Goal: Transaction & Acquisition: Purchase product/service

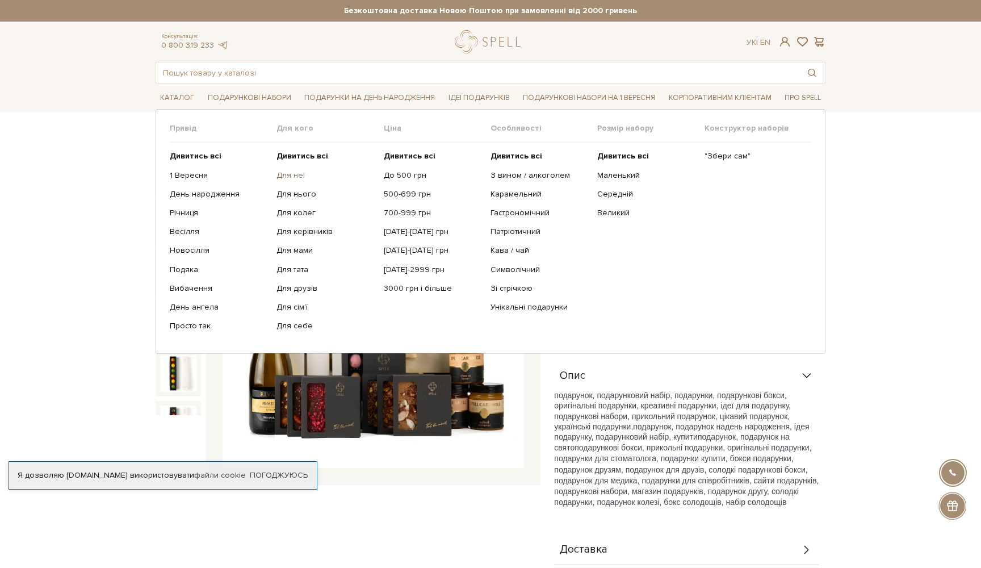
click at [289, 174] on link "Для неї" at bounding box center [326, 175] width 98 height 10
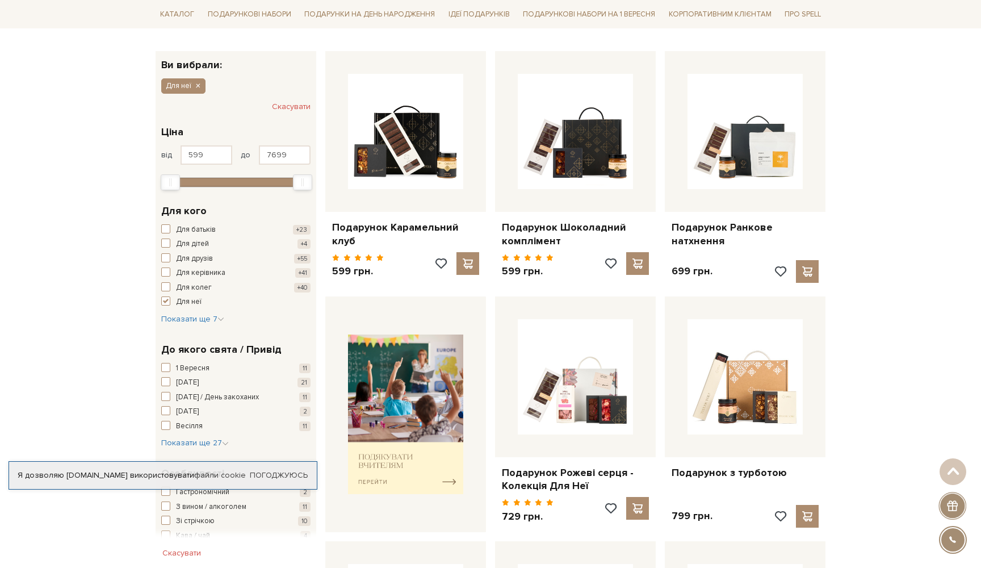
scroll to position [169, 0]
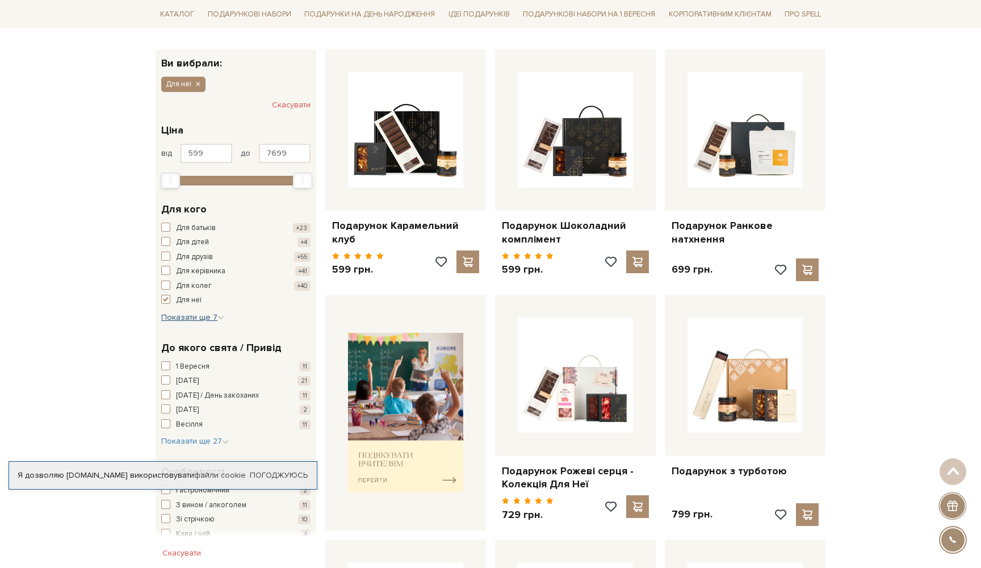
click at [187, 312] on span "Показати ще 7" at bounding box center [192, 317] width 63 height 10
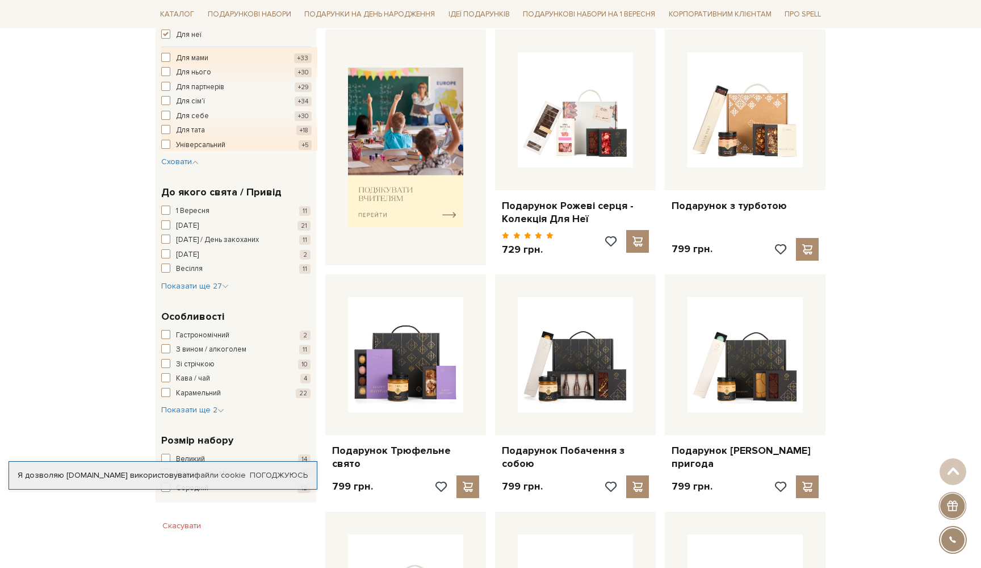
scroll to position [435, 0]
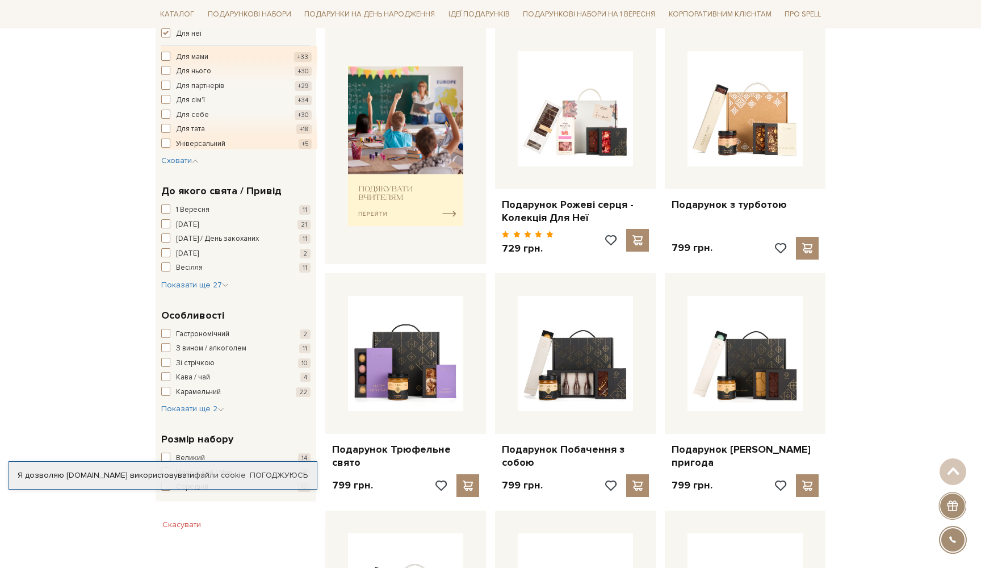
click at [207, 281] on div "До якого свята / Привід 1 Вересня 11 8 березня 21 14 лютого / День закоханих 11…" at bounding box center [236, 237] width 161 height 124
click at [211, 280] on span "Показати ще 27" at bounding box center [195, 285] width 68 height 10
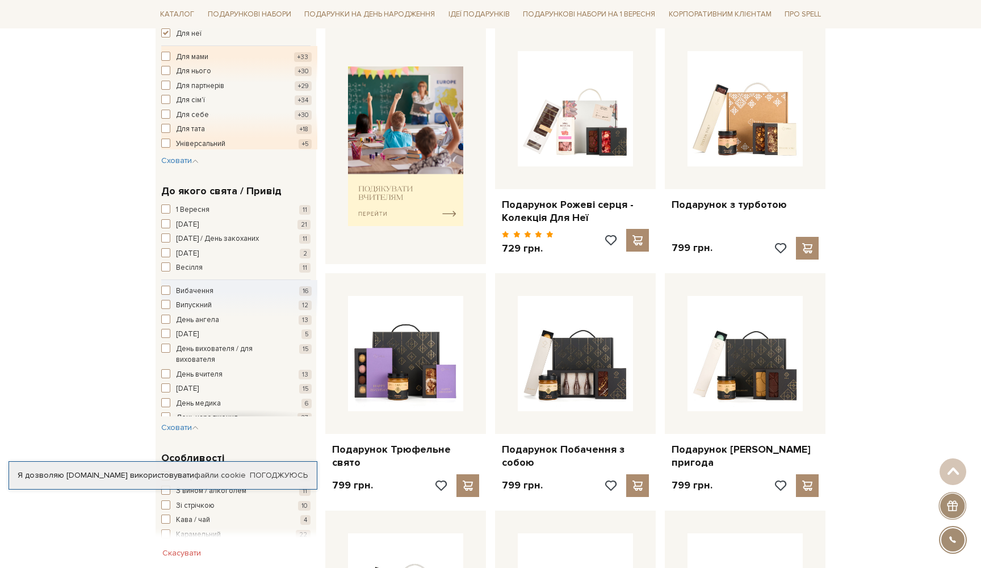
click at [166, 233] on span "button" at bounding box center [165, 237] width 9 height 9
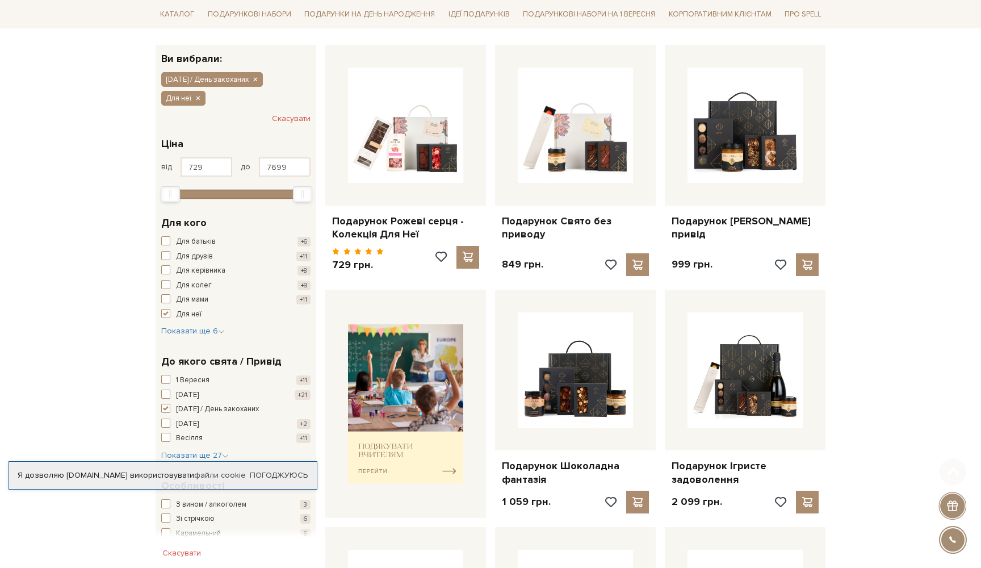
scroll to position [202, 0]
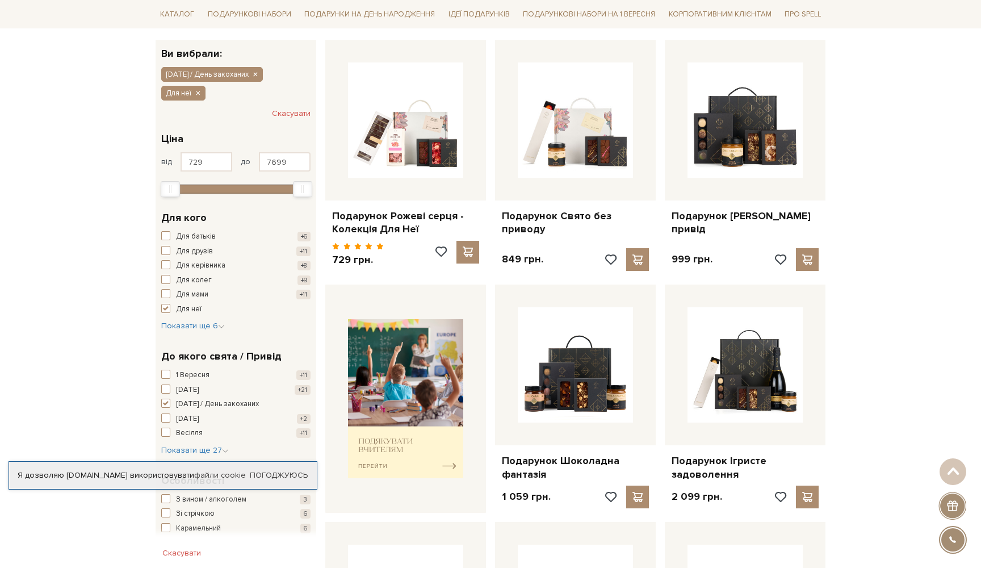
click at [169, 304] on span "button" at bounding box center [165, 308] width 9 height 9
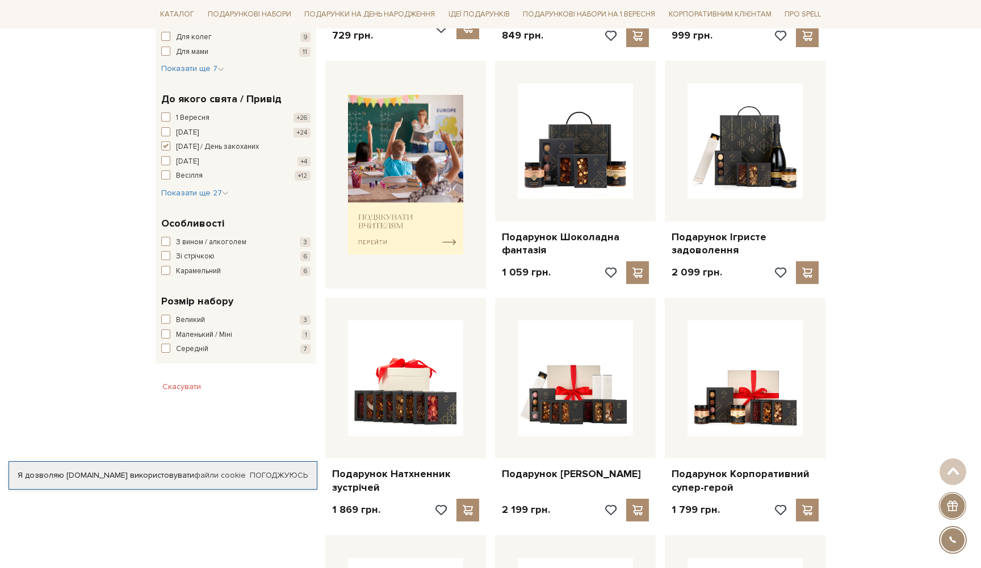
scroll to position [399, 0]
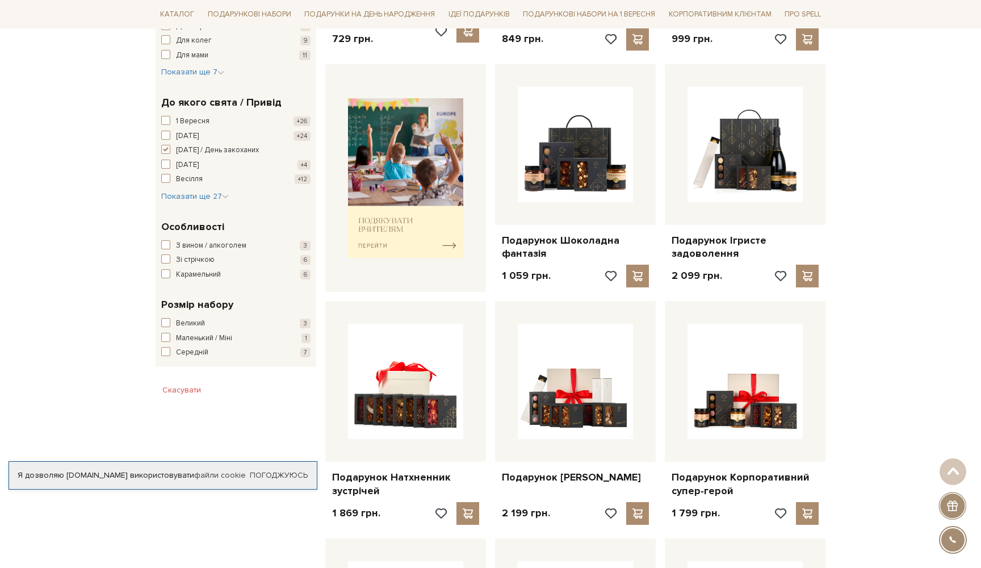
click at [164, 240] on span "button" at bounding box center [165, 244] width 9 height 9
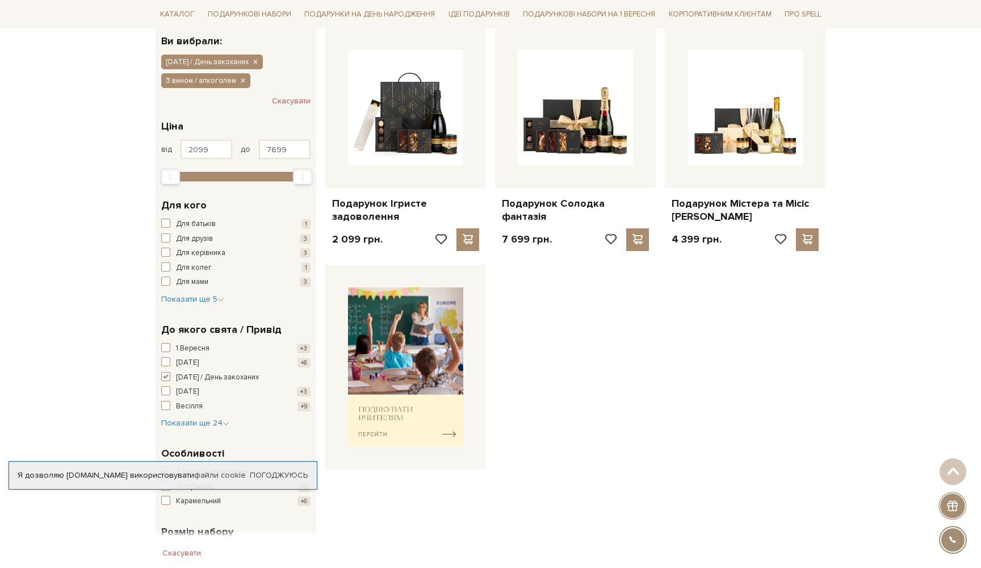
scroll to position [403, 0]
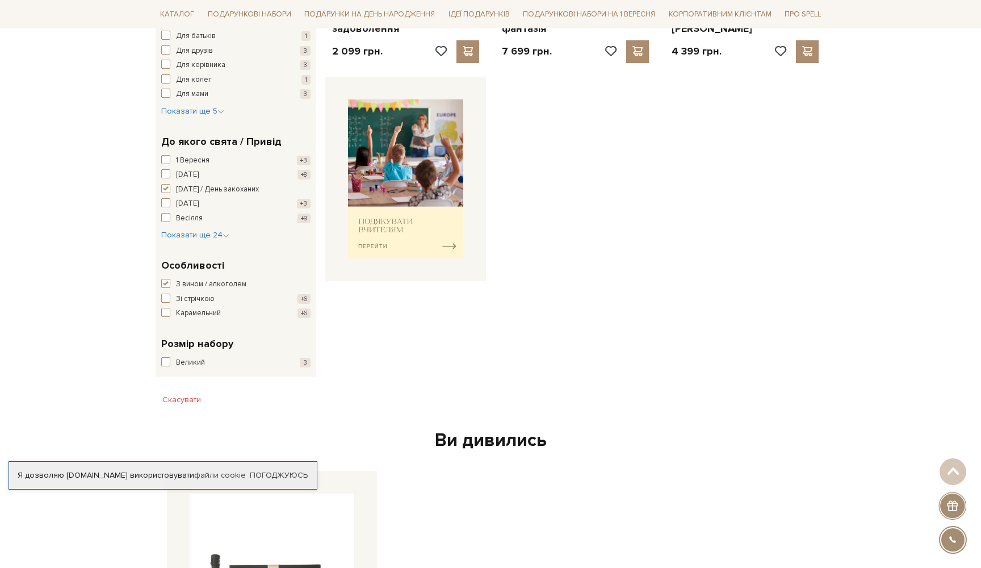
click at [167, 279] on span "button" at bounding box center [165, 283] width 9 height 9
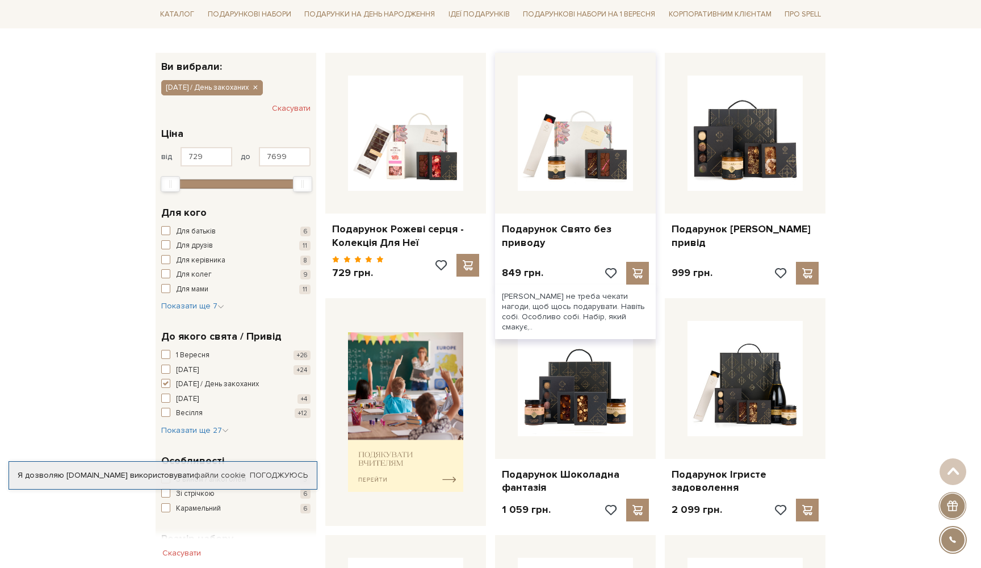
scroll to position [166, 0]
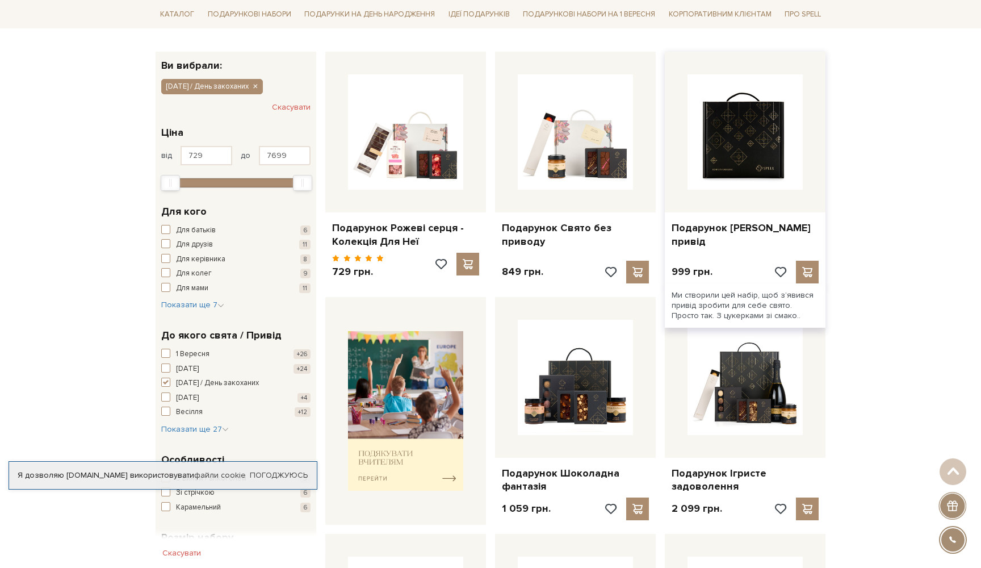
click at [733, 176] on img at bounding box center [745, 131] width 115 height 115
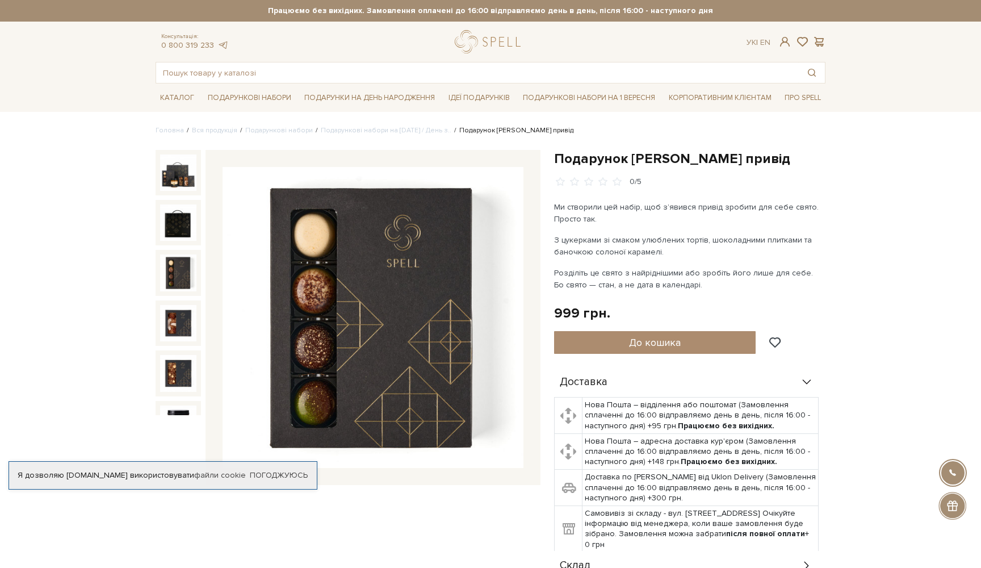
click at [181, 271] on img at bounding box center [178, 272] width 36 height 36
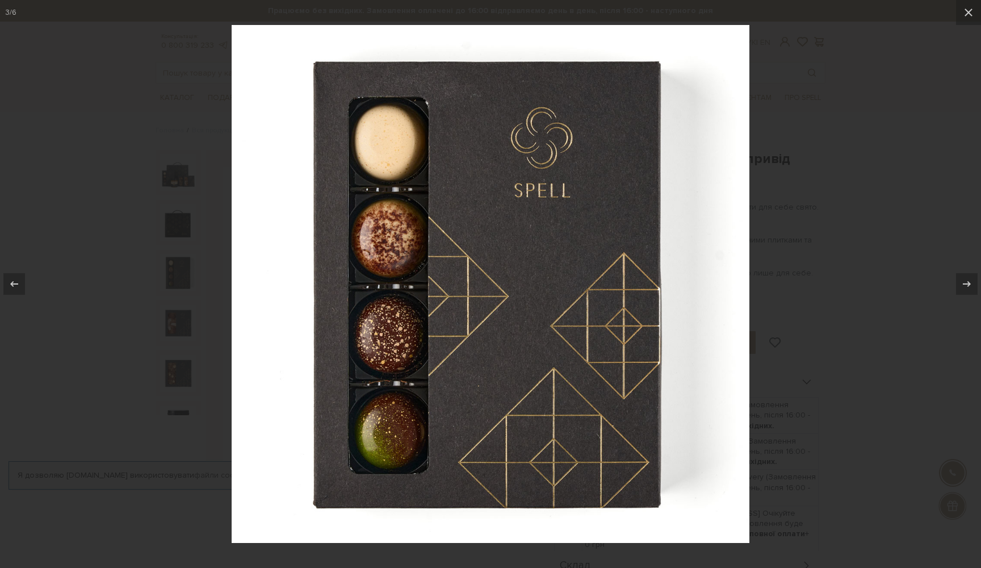
click at [178, 271] on div at bounding box center [490, 284] width 981 height 568
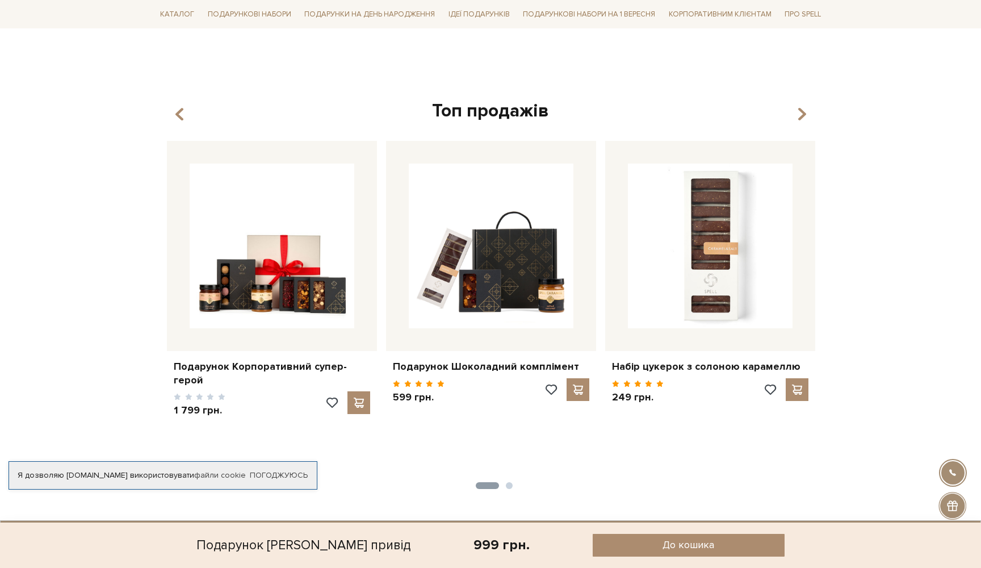
scroll to position [1003, 0]
